Goal: Check status: Check status

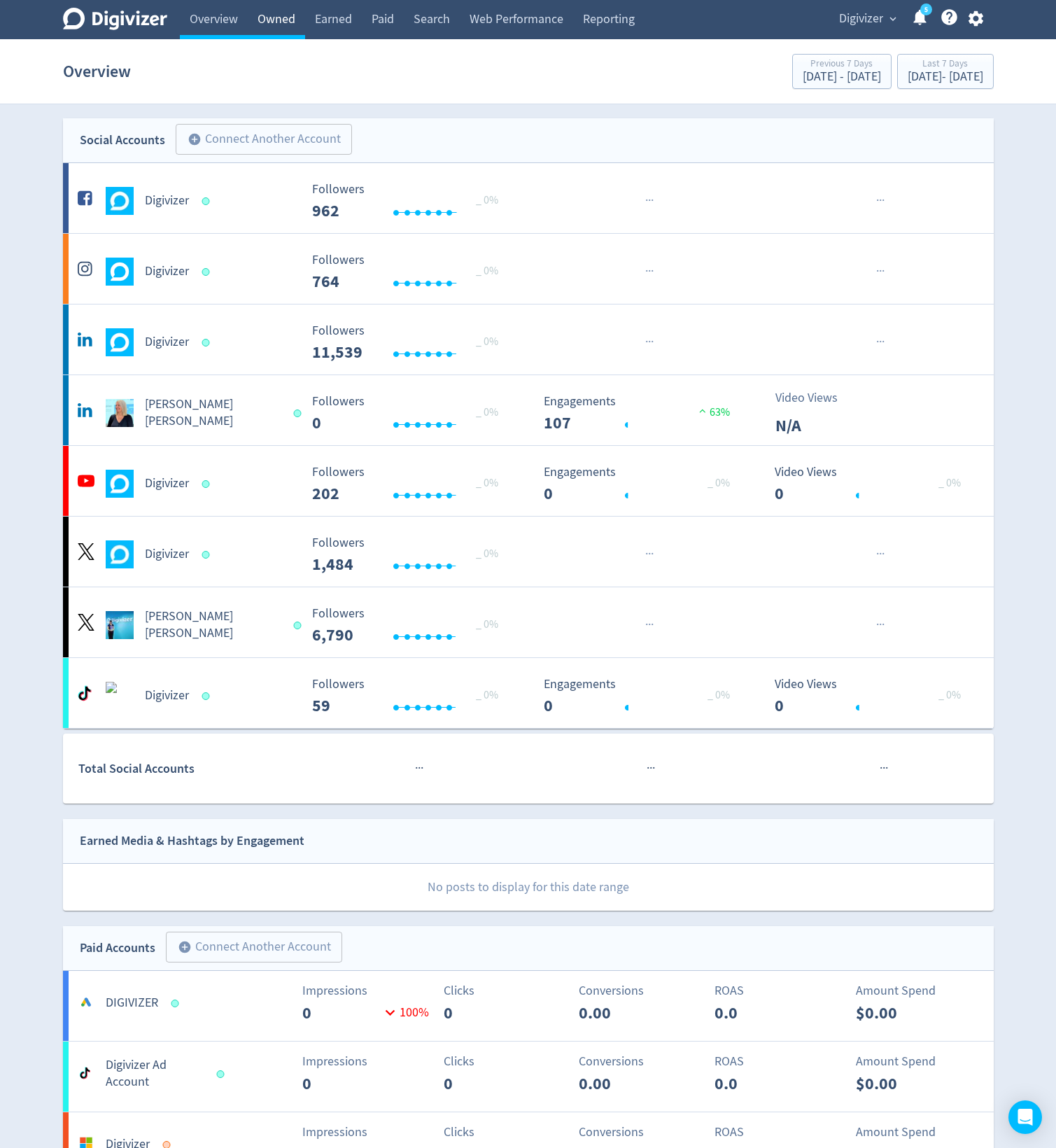
click at [271, 20] on link "Owned" at bounding box center [276, 20] width 57 height 39
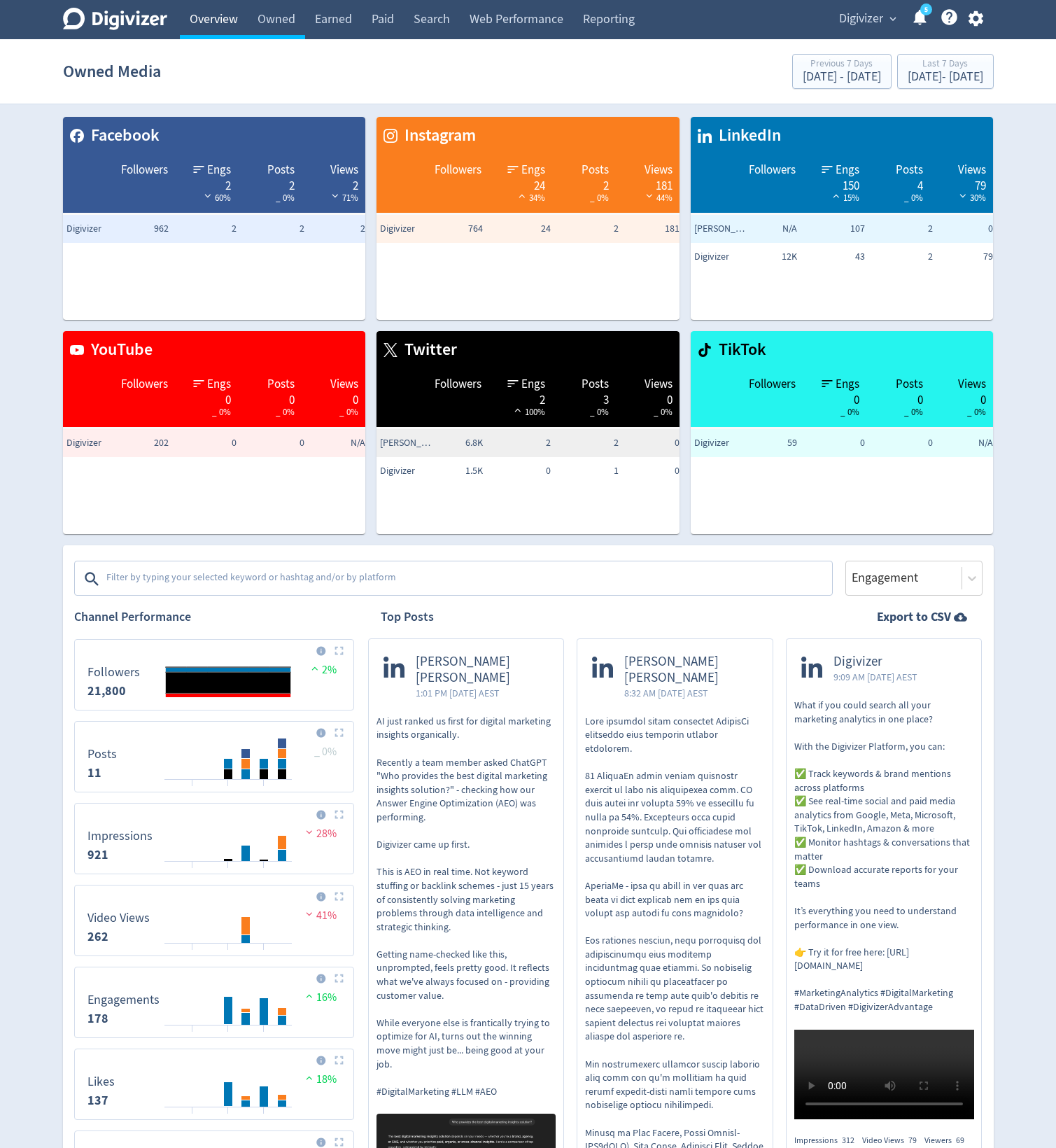
click at [220, 20] on link "Overview" at bounding box center [213, 20] width 68 height 39
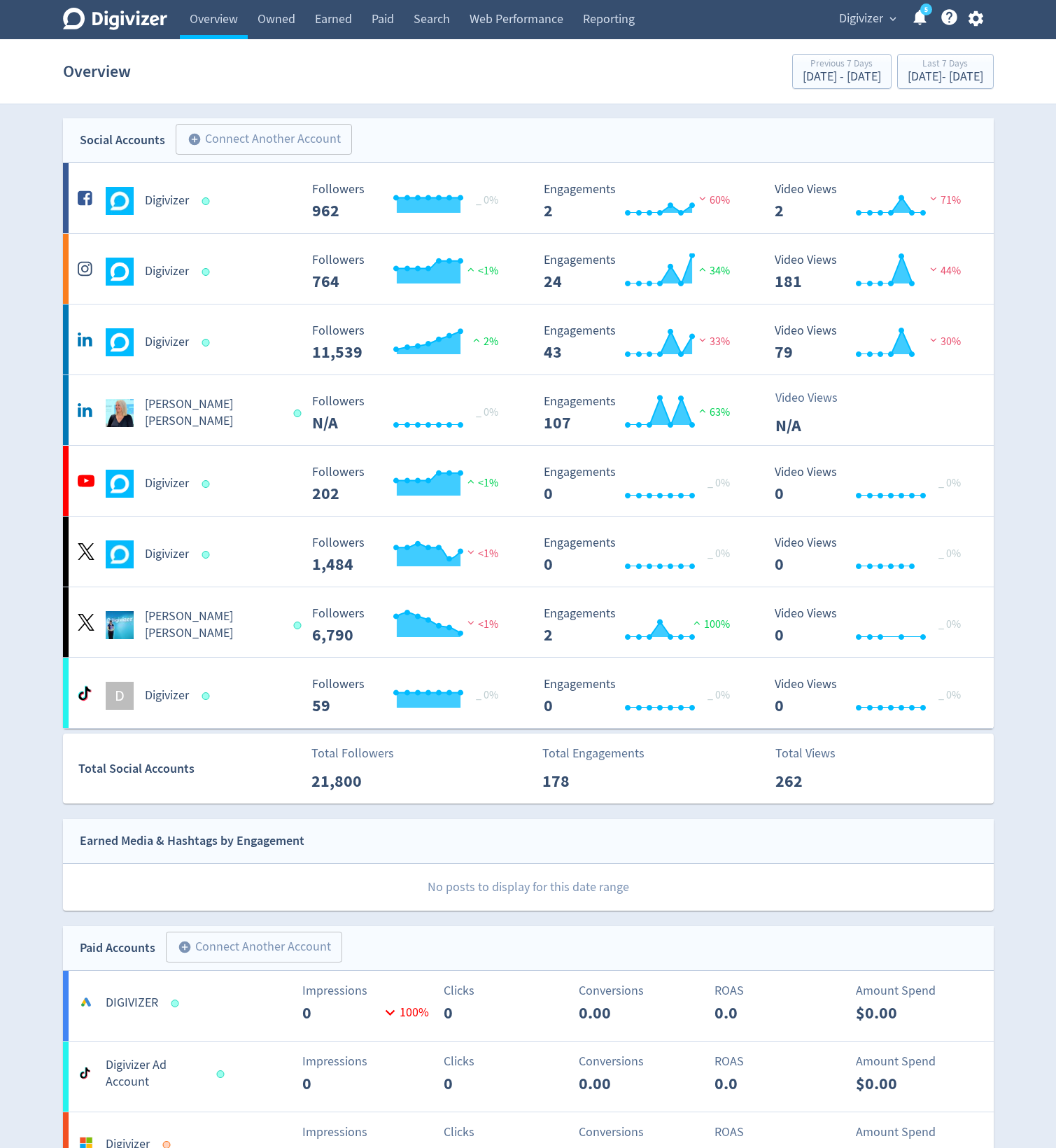
click at [842, 18] on span "Digivizer" at bounding box center [861, 19] width 44 height 23
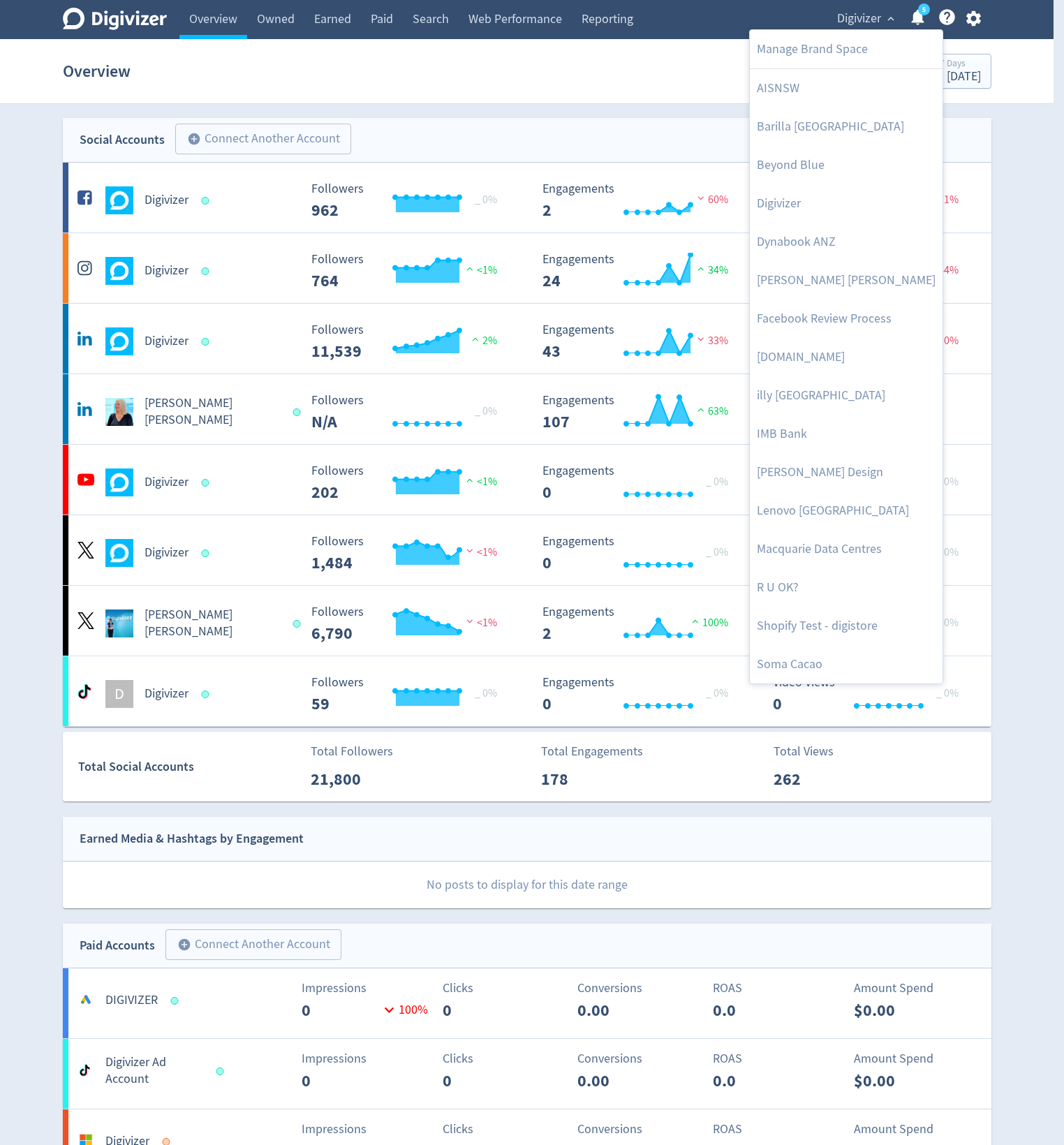
click at [575, 78] on div at bounding box center [532, 572] width 1064 height 1145
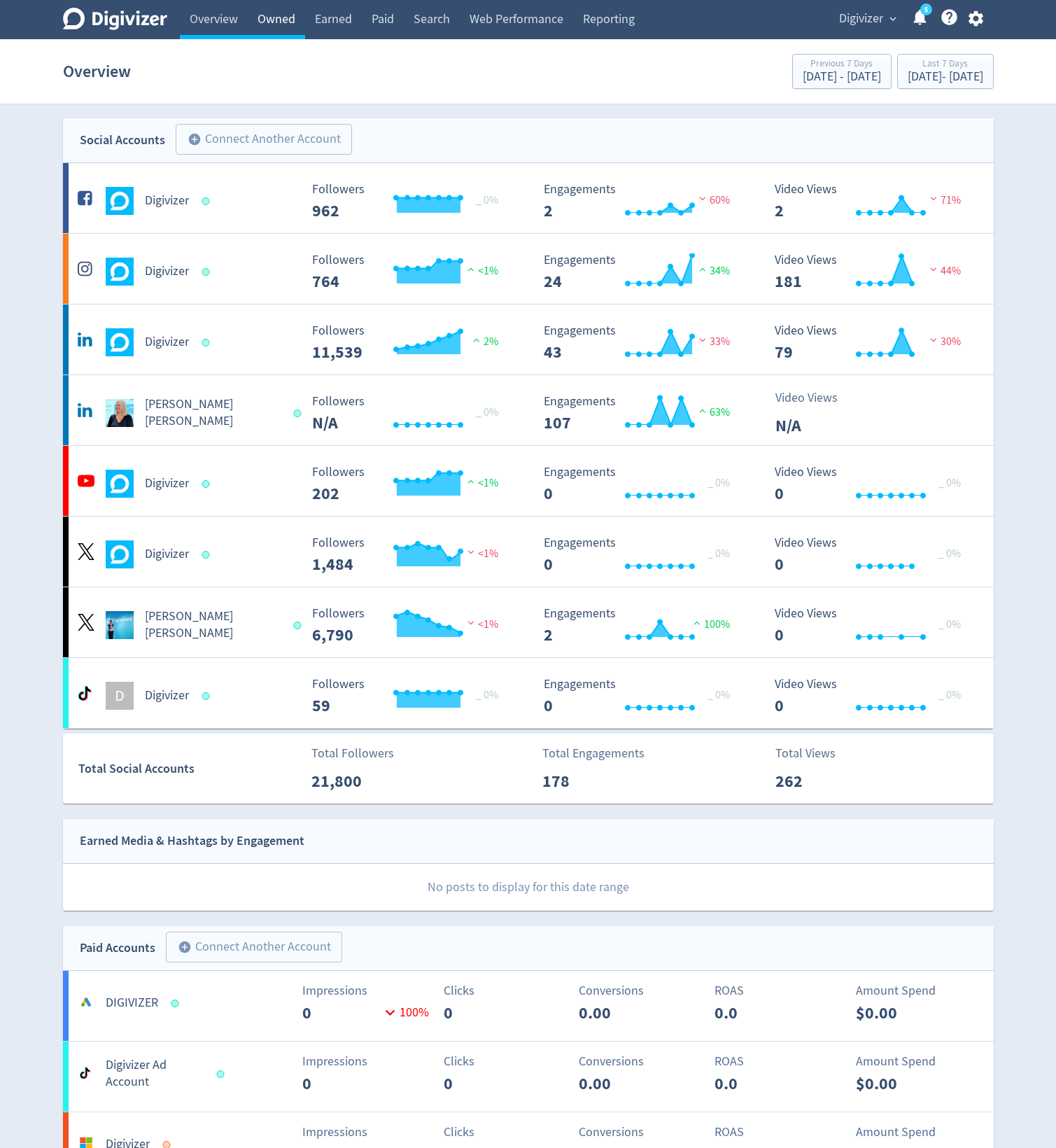
click at [288, 21] on link "Owned" at bounding box center [276, 20] width 57 height 39
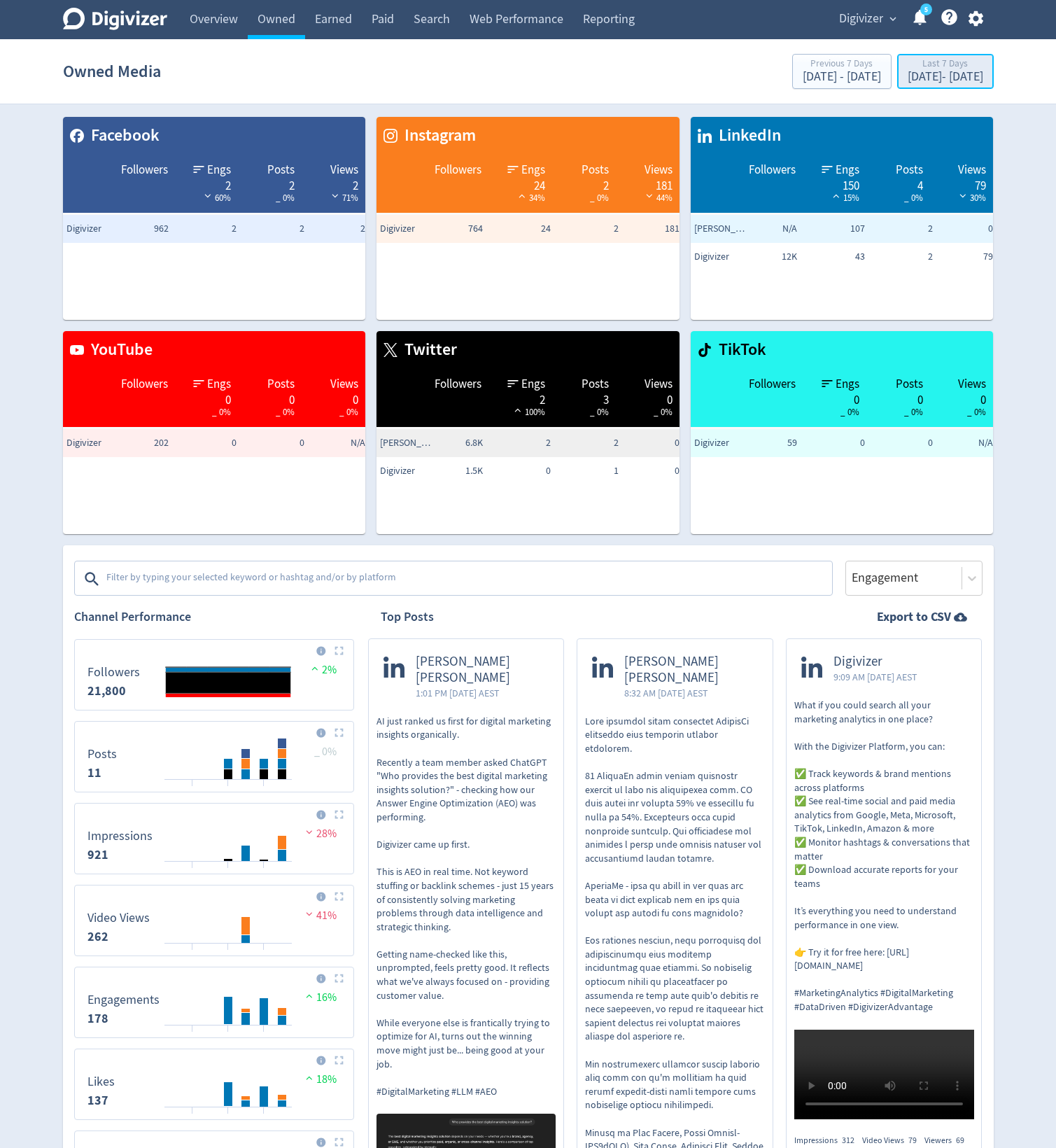
click at [920, 60] on div "Last 7 Days" at bounding box center [945, 64] width 75 height 12
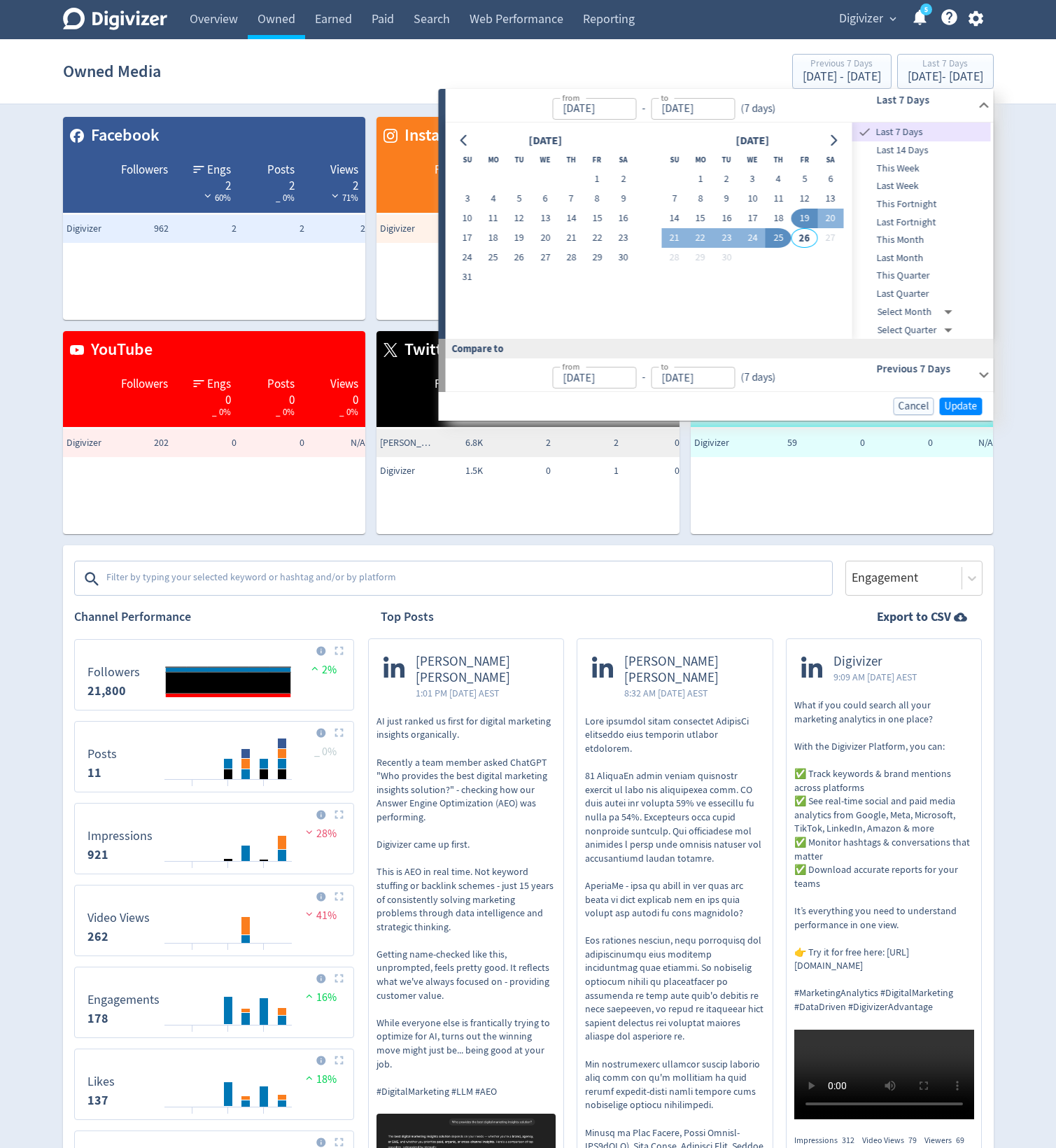
click at [773, 236] on button "25" at bounding box center [778, 238] width 26 height 20
type input "[DATE]"
click at [958, 402] on span "Update" at bounding box center [961, 405] width 33 height 10
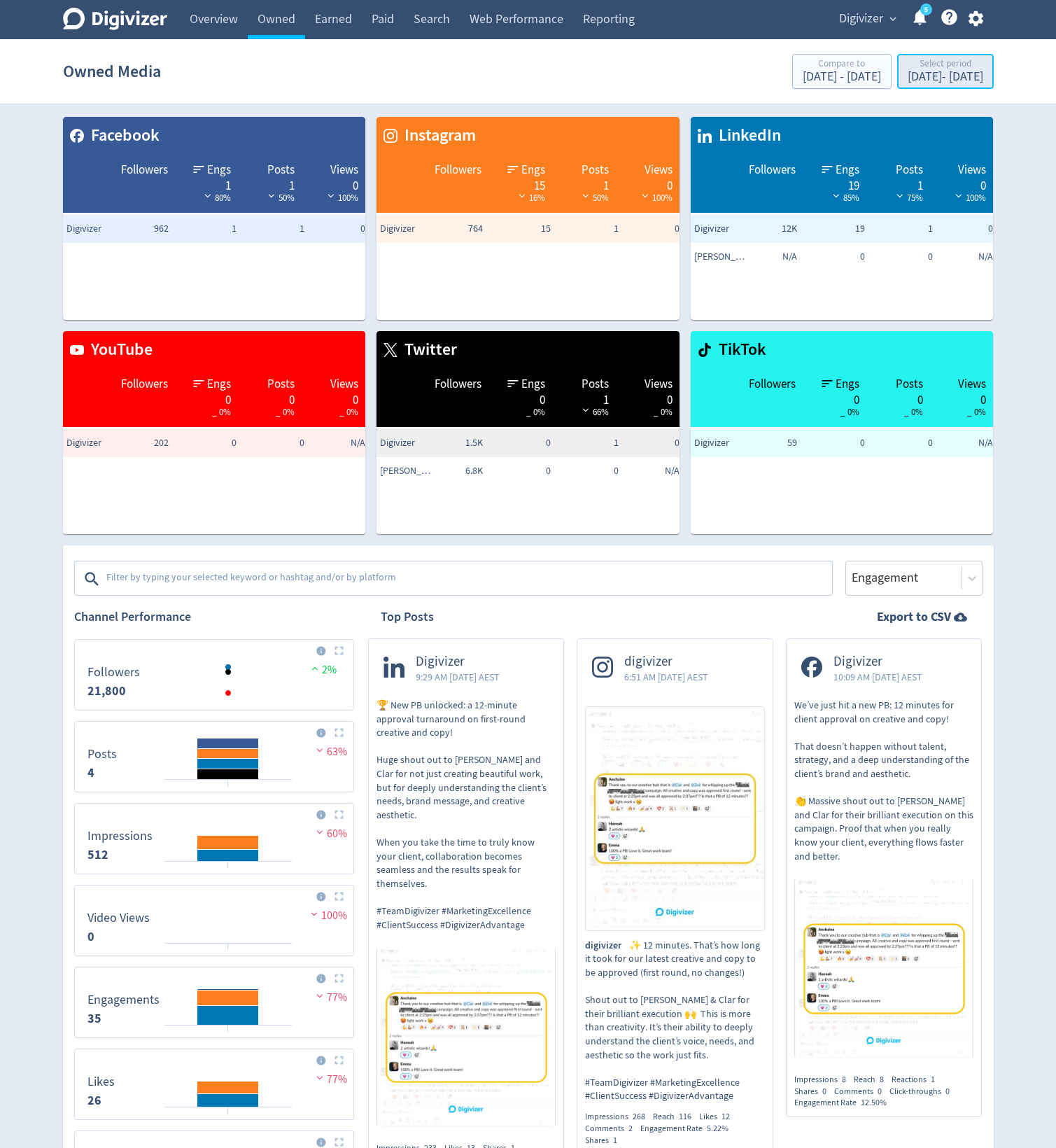
click at [919, 67] on div "Select period" at bounding box center [945, 64] width 75 height 12
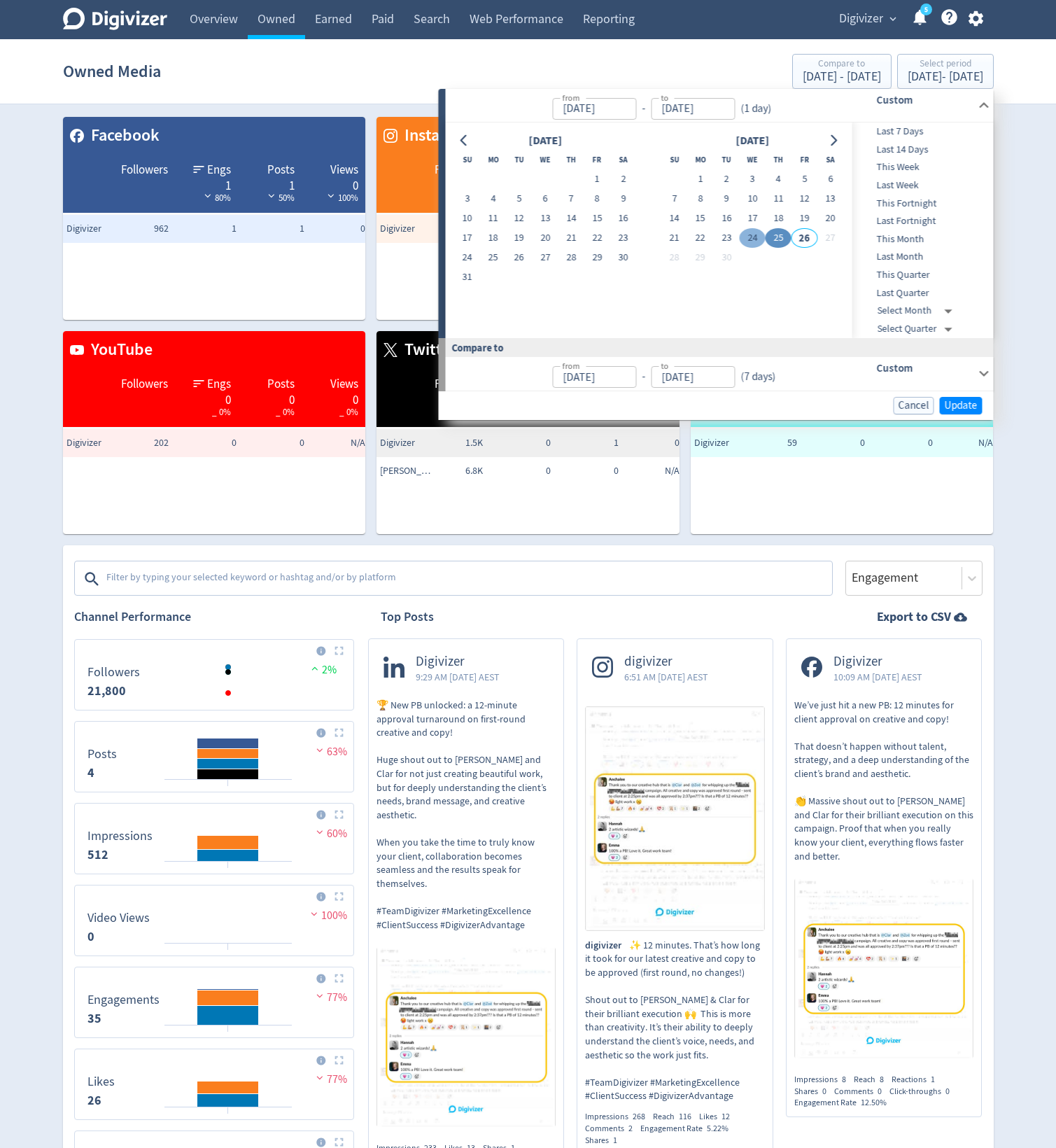
click at [754, 235] on button "24" at bounding box center [752, 238] width 26 height 20
type input "[DATE]"
click at [964, 403] on span "Update" at bounding box center [961, 405] width 33 height 10
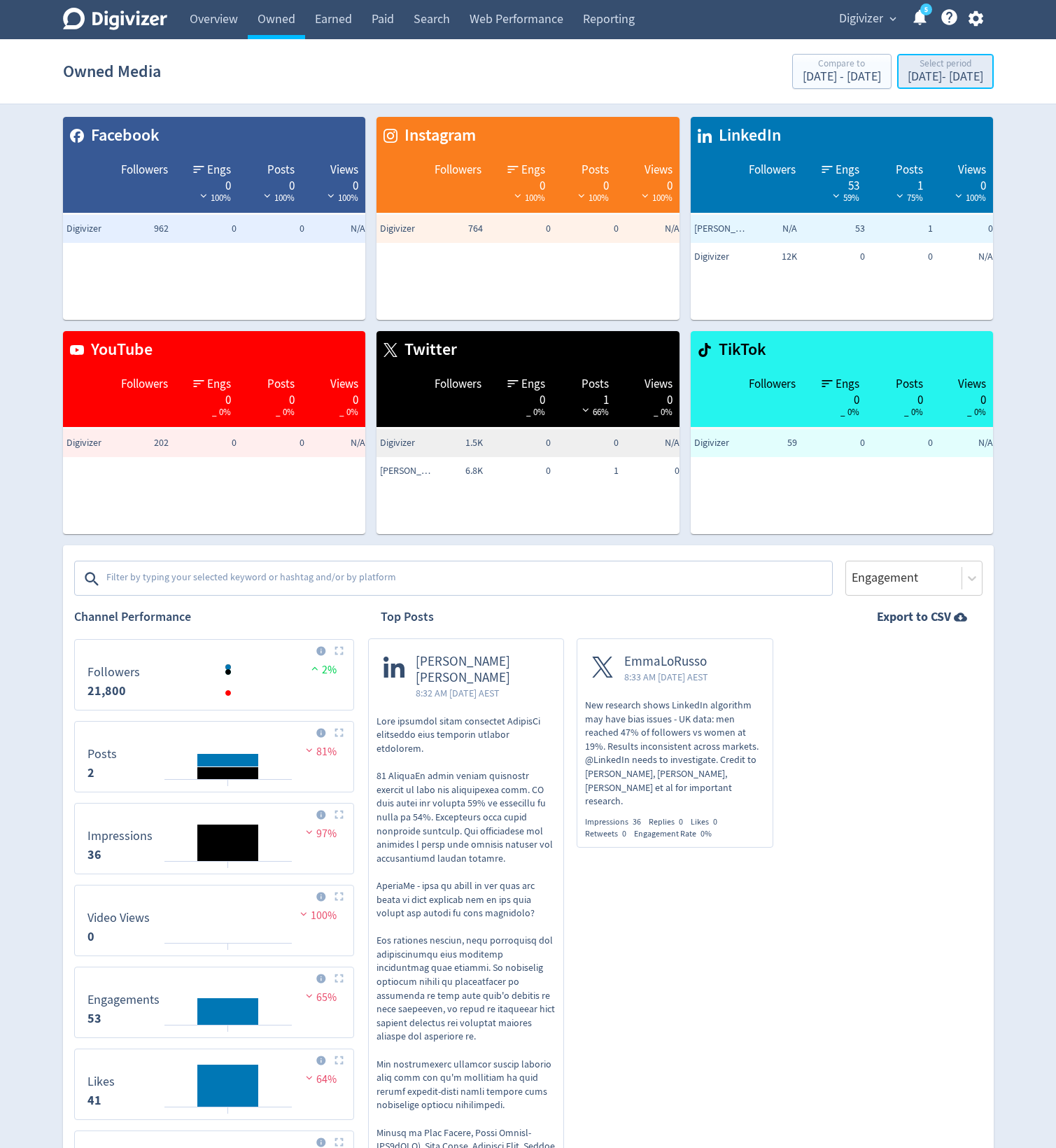
click at [908, 71] on div "[DATE] - [DATE]" at bounding box center [945, 77] width 75 height 13
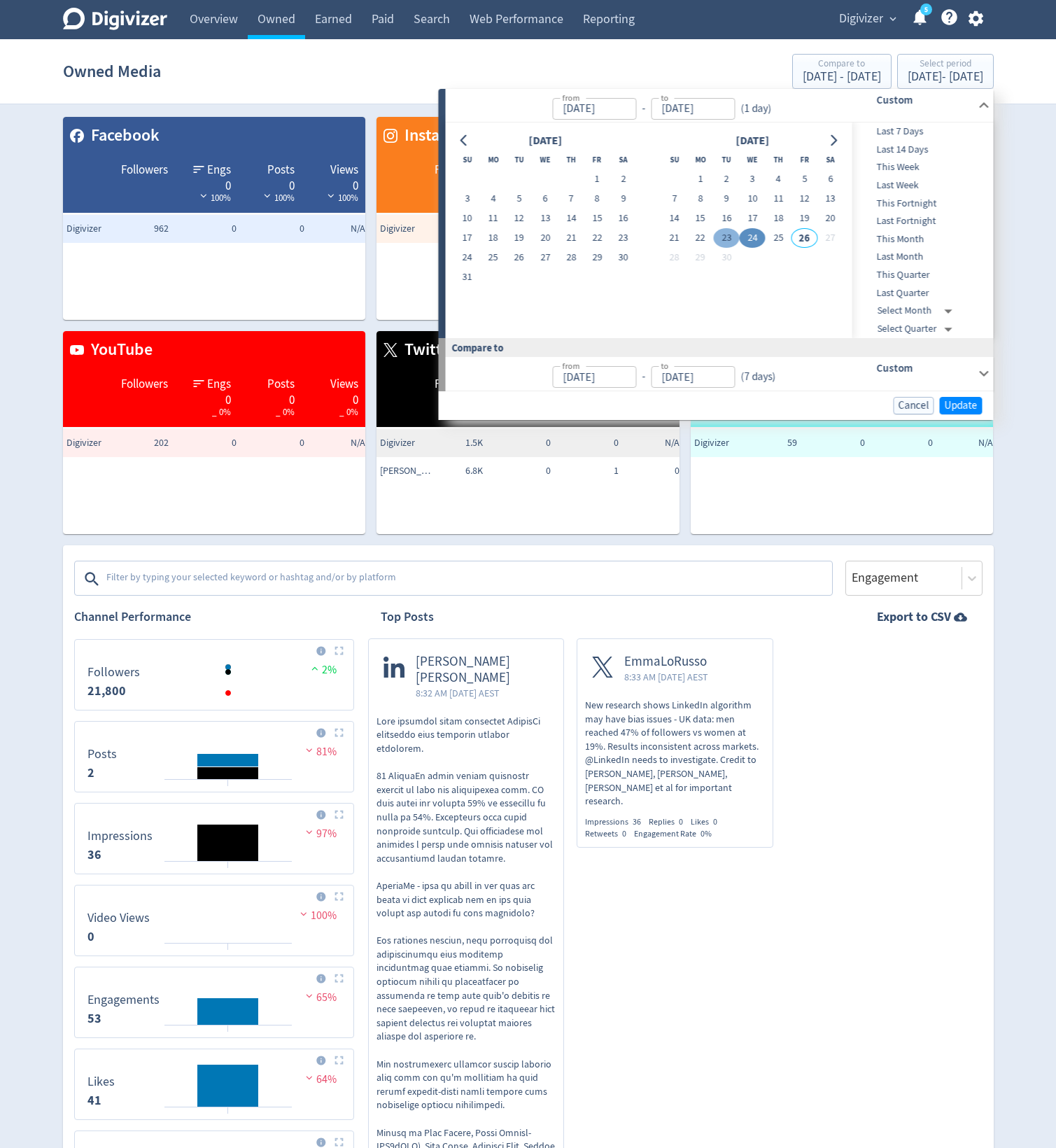
click at [728, 235] on button "23" at bounding box center [726, 238] width 26 height 20
type input "[DATE]"
click at [963, 402] on span "Update" at bounding box center [961, 405] width 33 height 10
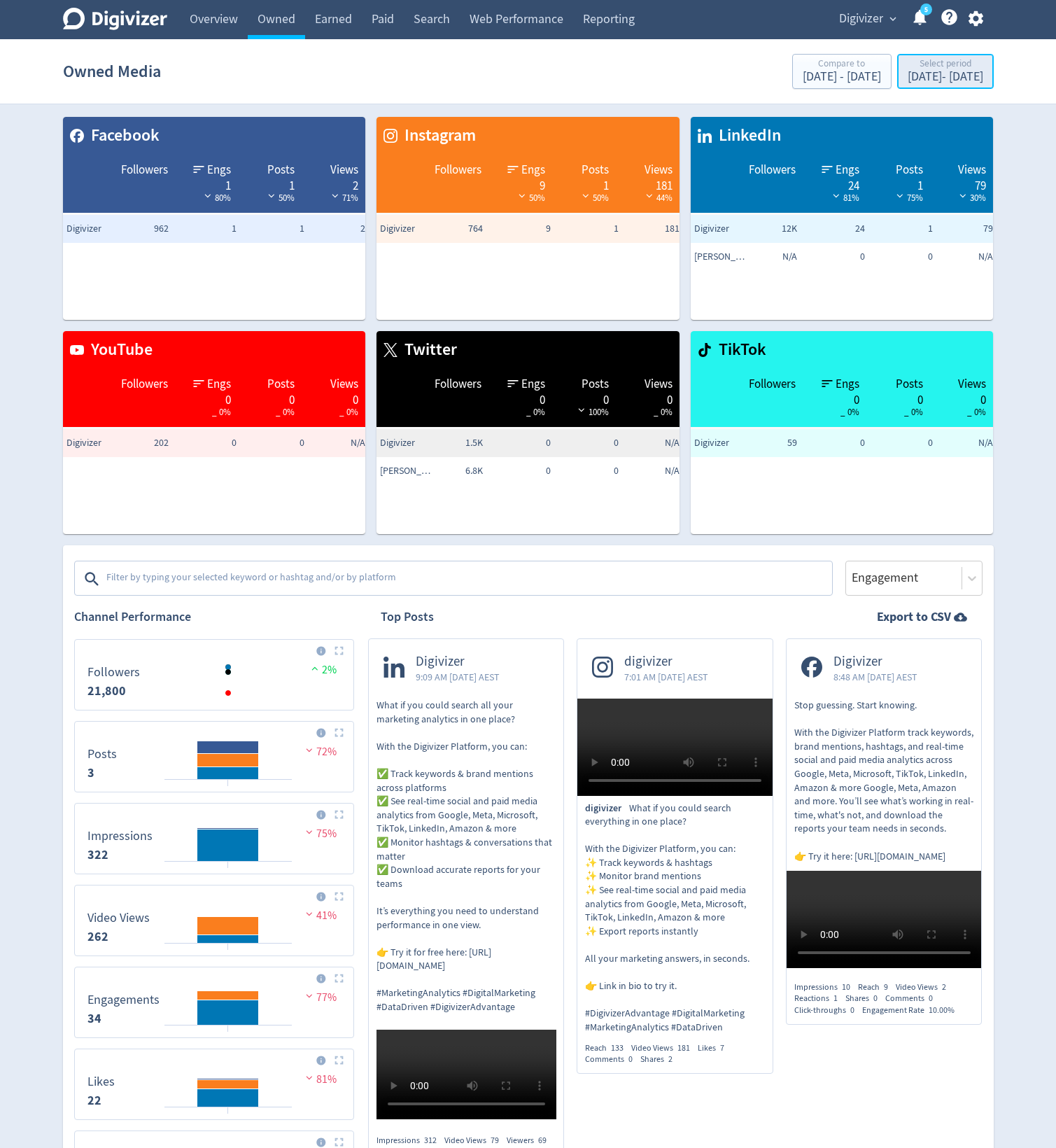
click at [910, 72] on div "[DATE] - [DATE]" at bounding box center [945, 77] width 75 height 13
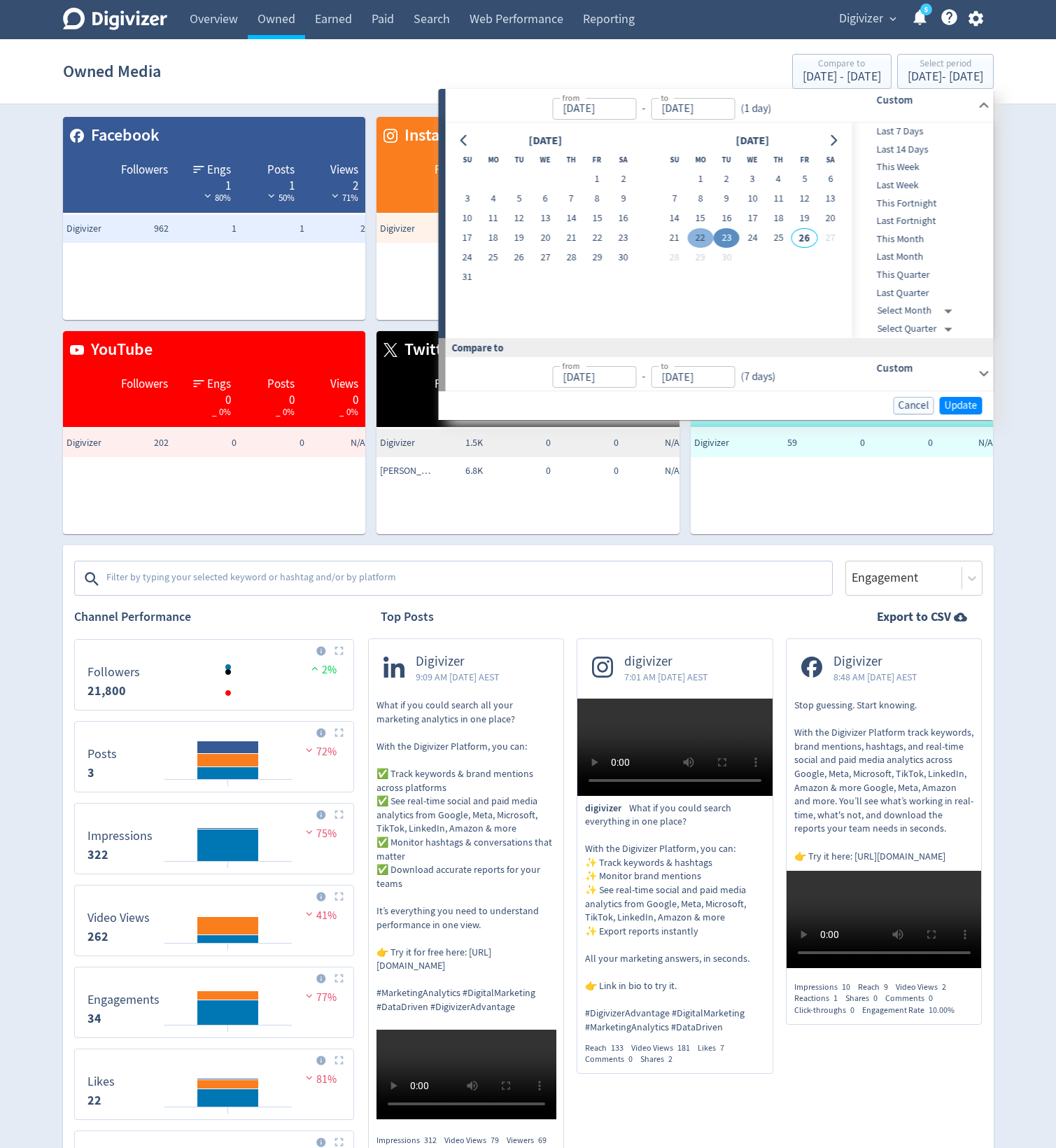
click at [695, 235] on button "22" at bounding box center [700, 238] width 26 height 20
type input "[DATE]"
click at [964, 405] on span "Update" at bounding box center [961, 405] width 33 height 10
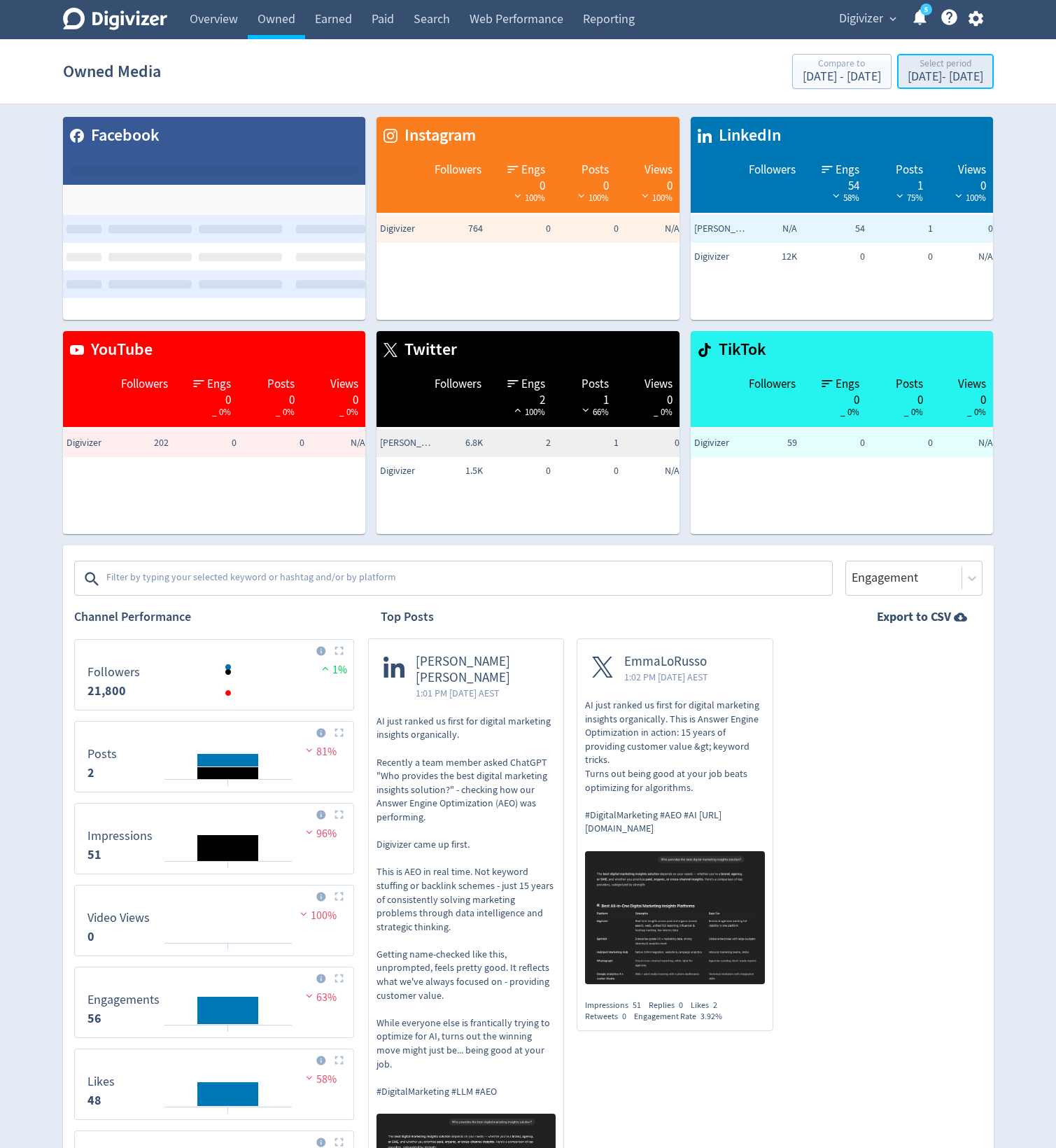
click at [909, 71] on div "[DATE] - [DATE]" at bounding box center [945, 77] width 75 height 13
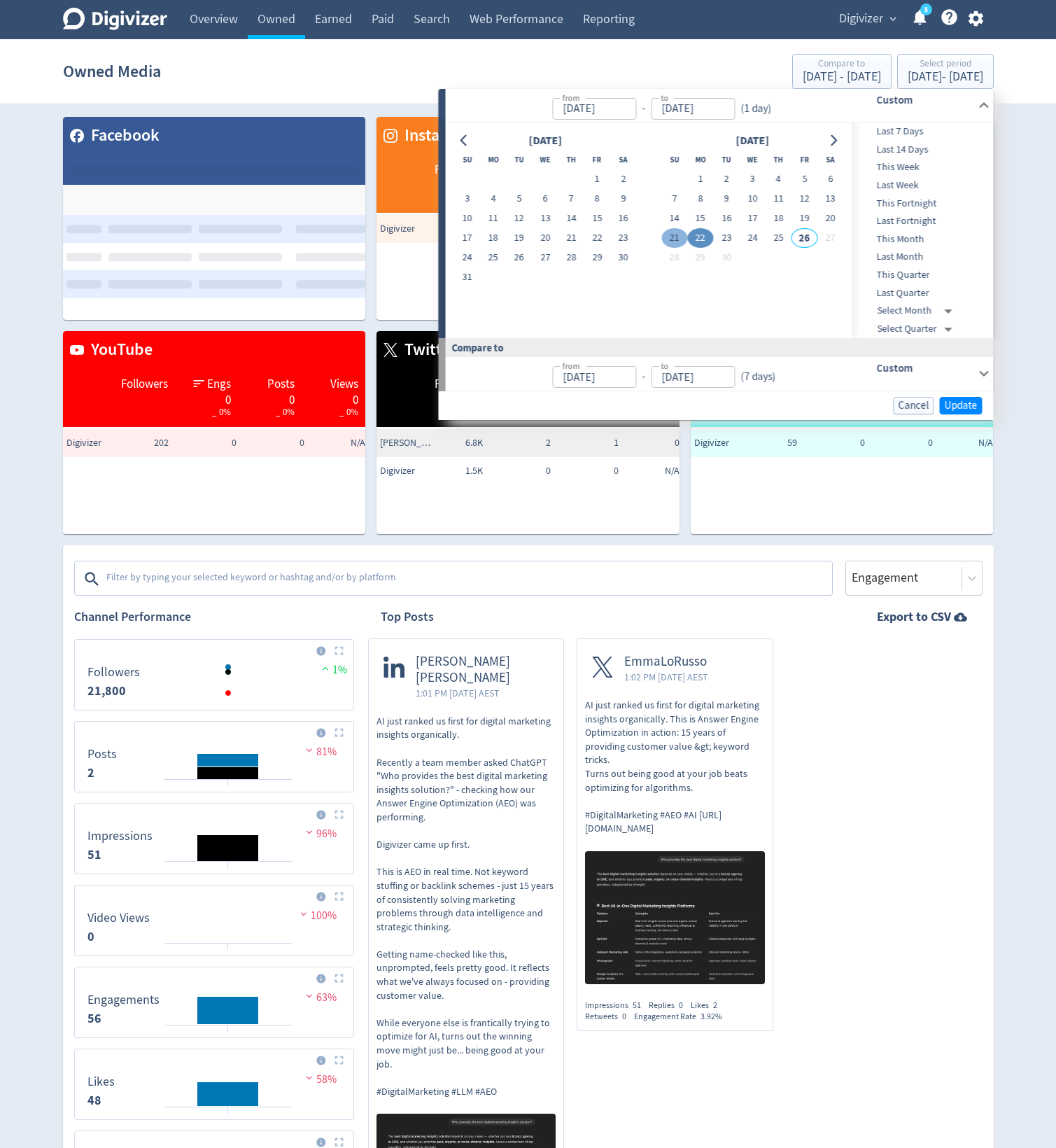
click at [669, 237] on button "21" at bounding box center [674, 238] width 26 height 20
type input "[DATE]"
click at [960, 404] on span "Update" at bounding box center [961, 405] width 33 height 10
